Goal: Navigation & Orientation: Find specific page/section

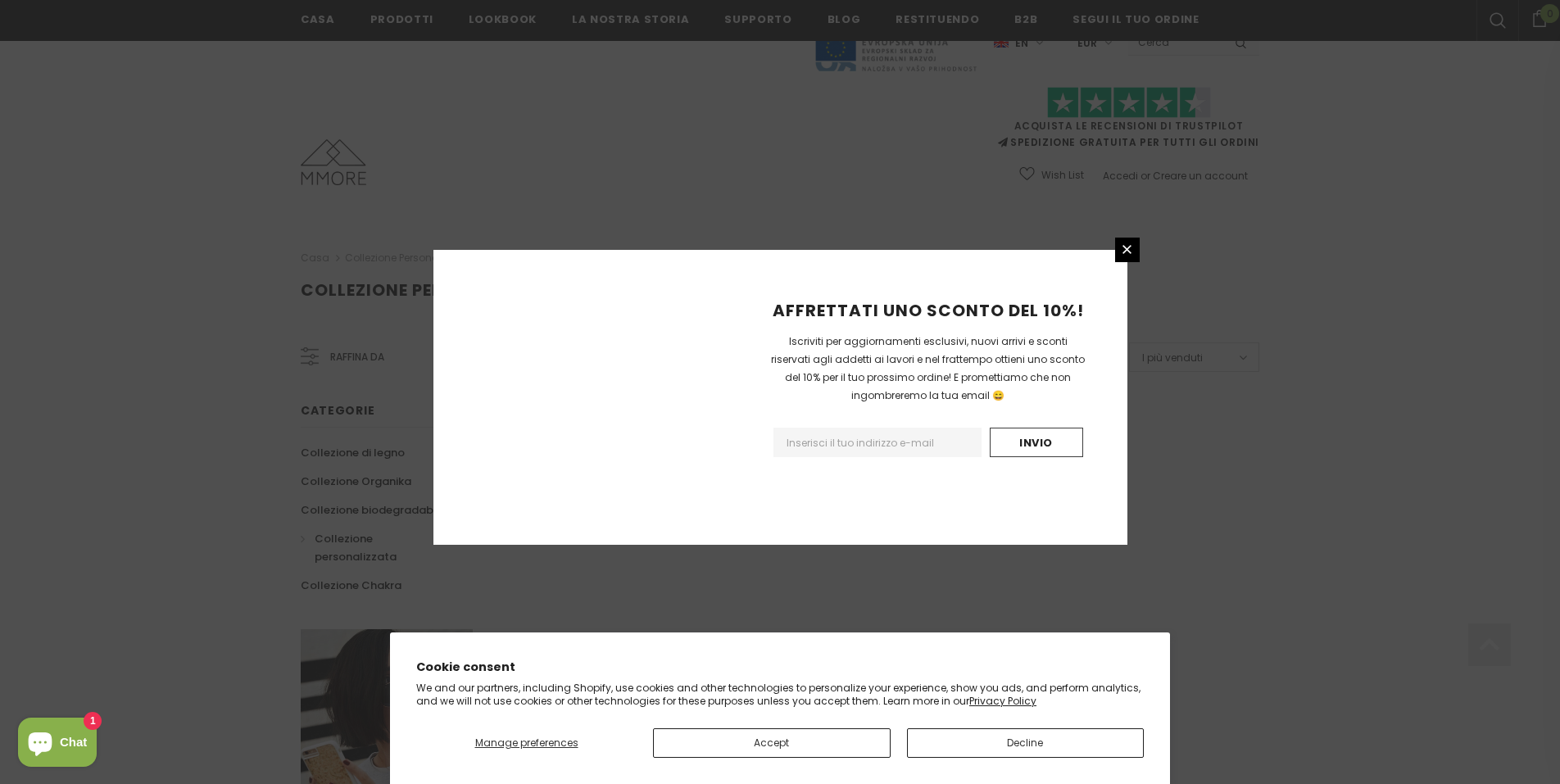
scroll to position [895, 0]
